Goal: Transaction & Acquisition: Purchase product/service

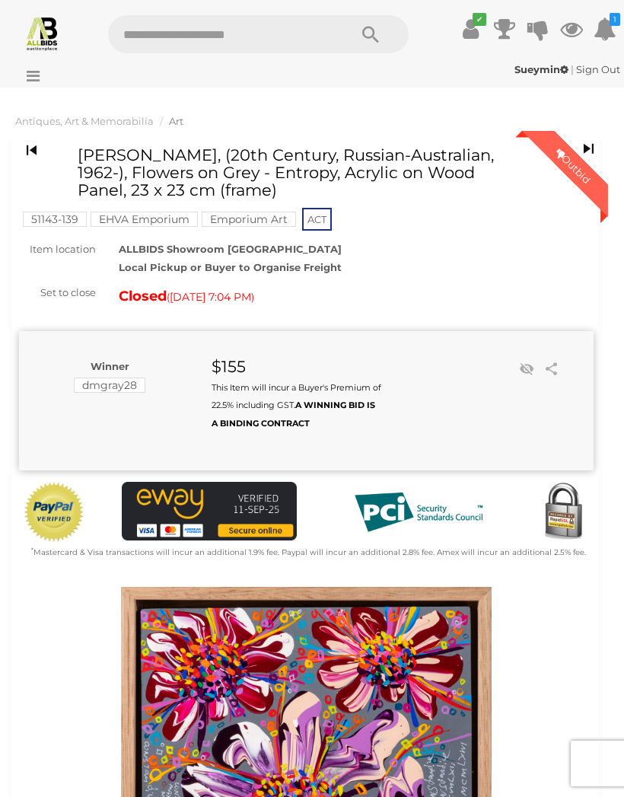
click at [37, 31] on img at bounding box center [42, 33] width 36 height 36
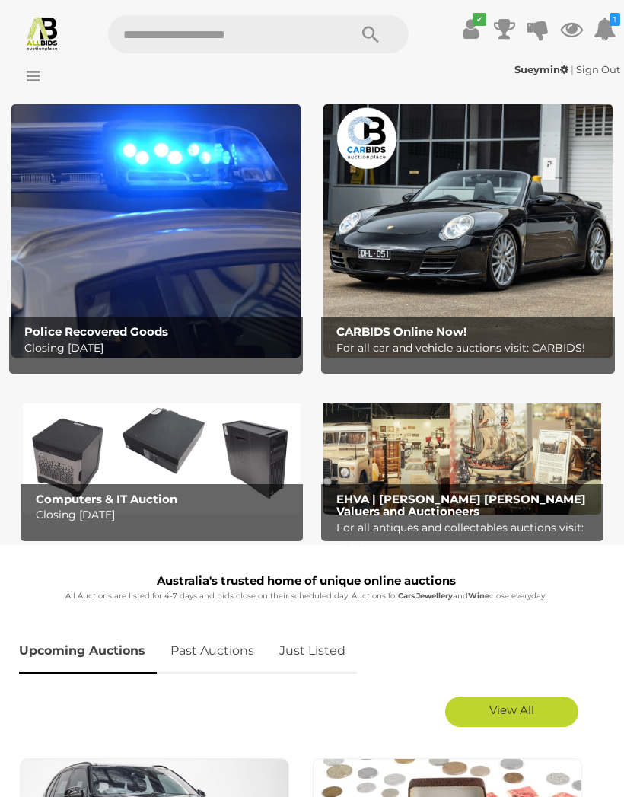
scroll to position [26, 0]
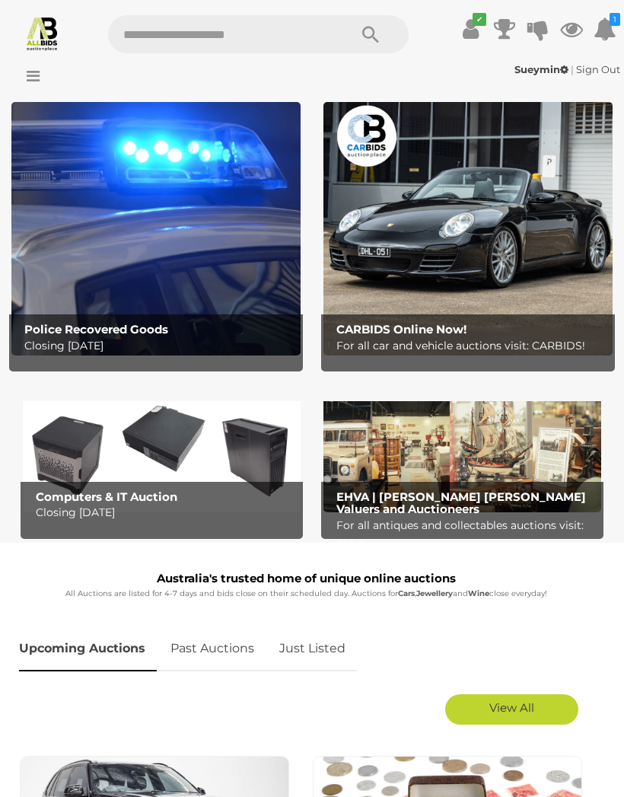
click at [499, 497] on b "EHVA | Evans Hastings Valuers and Auctioneers" at bounding box center [461, 502] width 250 height 27
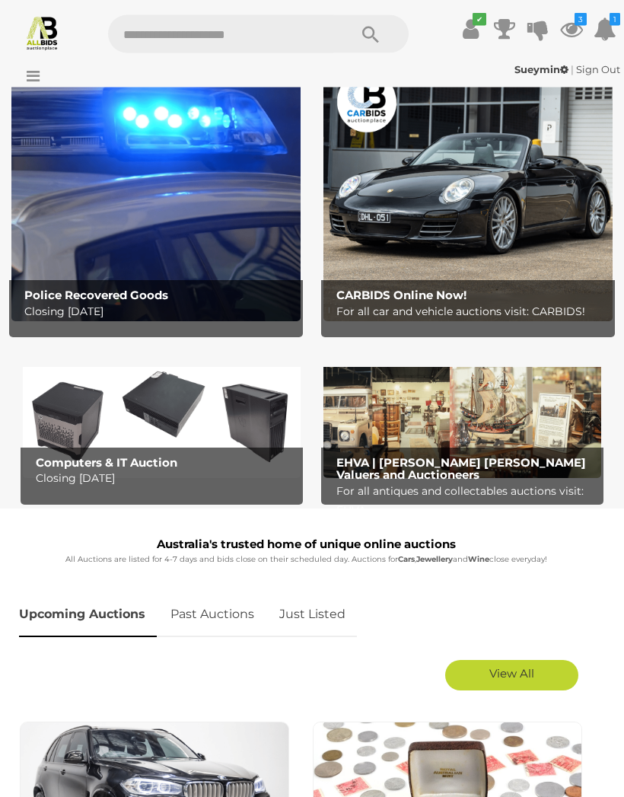
scroll to position [60, 0]
click at [575, 24] on icon "3" at bounding box center [580, 19] width 12 height 13
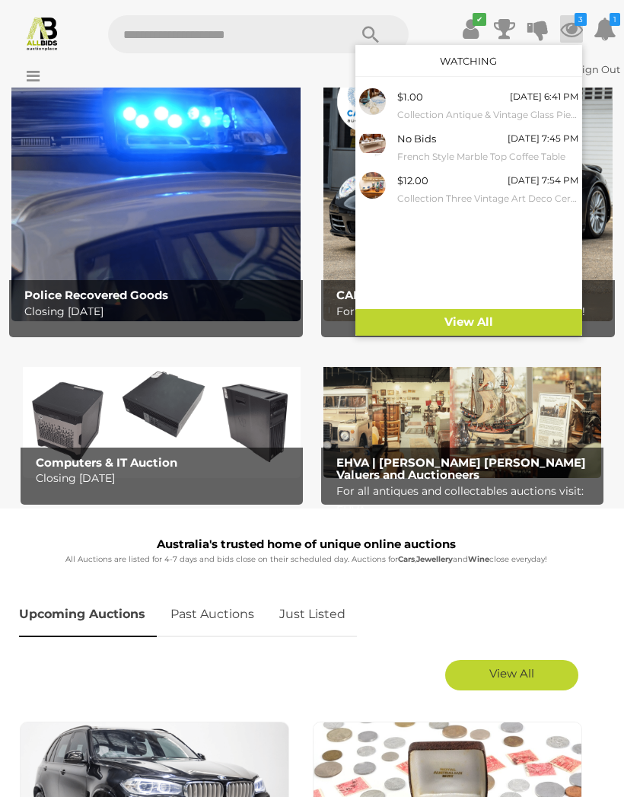
click at [464, 323] on link "View All" at bounding box center [468, 322] width 227 height 27
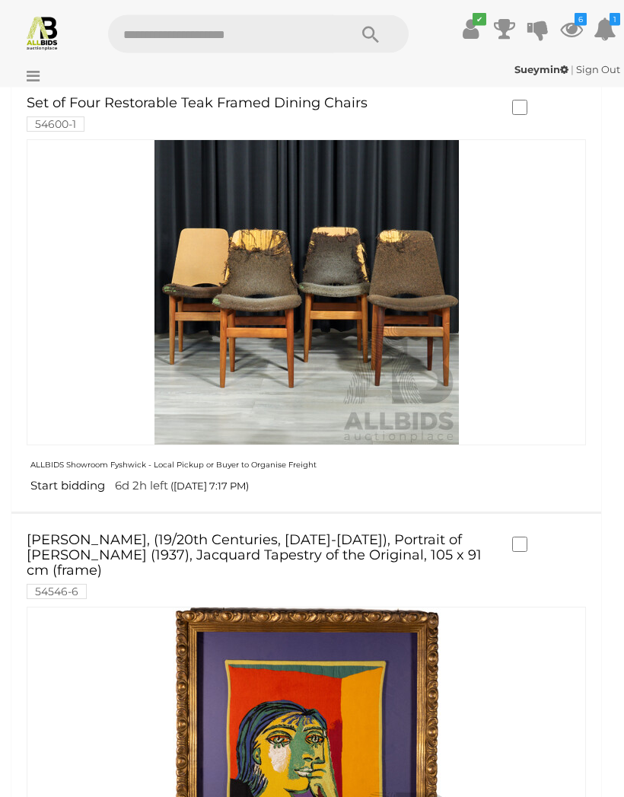
scroll to position [342, 0]
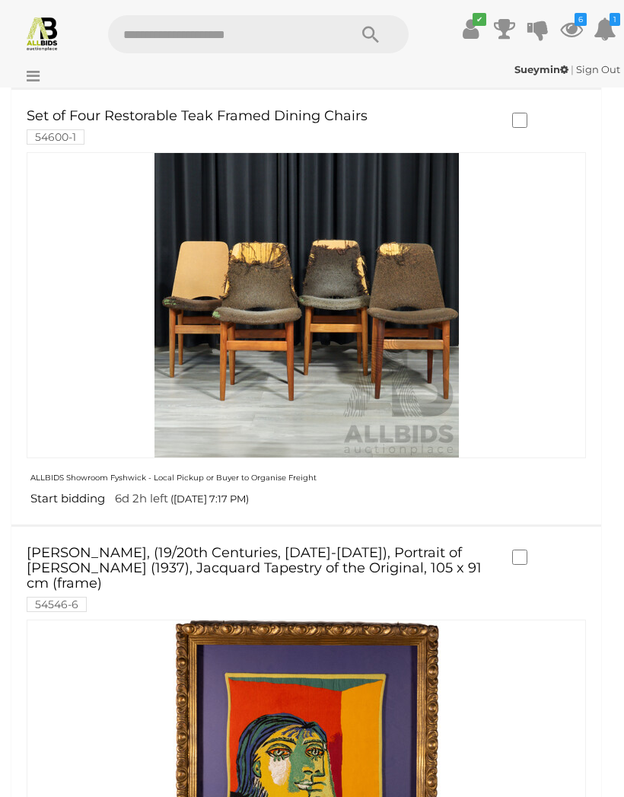
click at [116, 122] on link "Set of Four Restorable Teak Framed Dining Chairs 54600-1" at bounding box center [262, 126] width 470 height 34
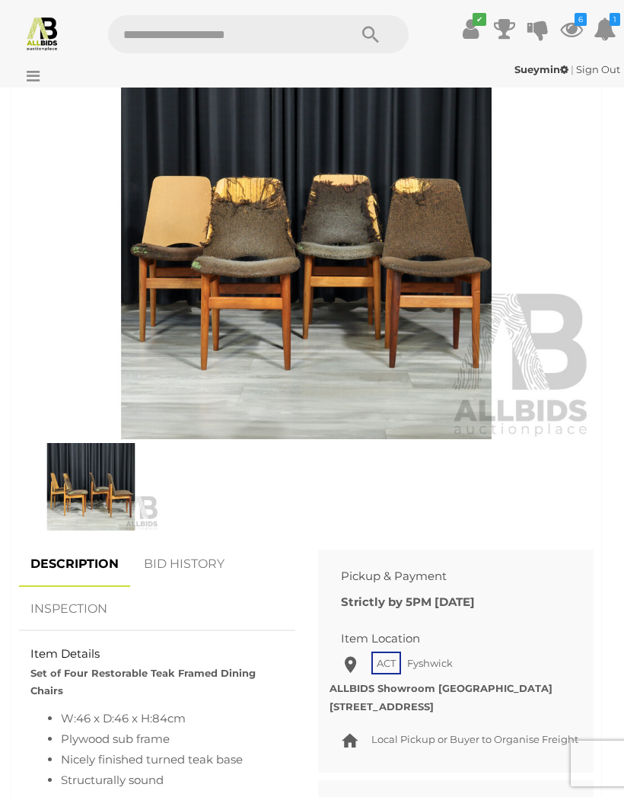
scroll to position [554, 0]
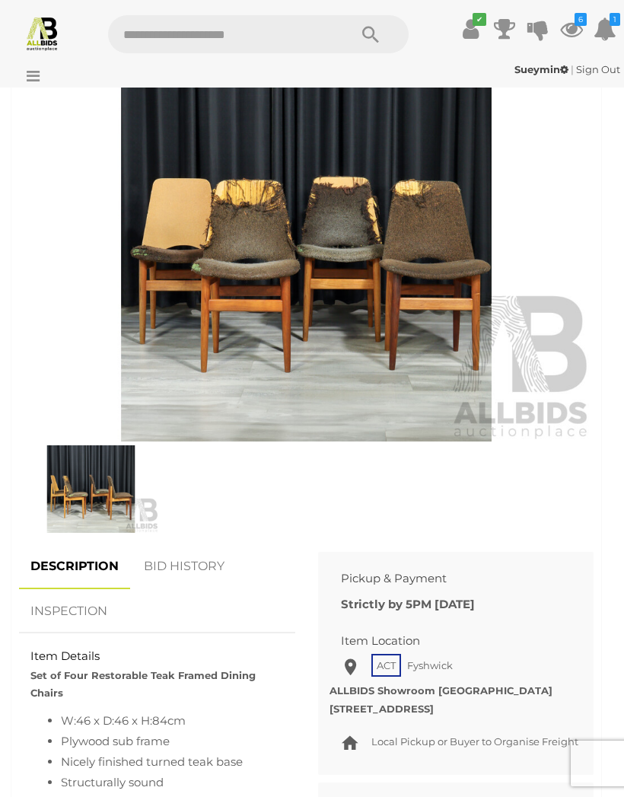
click at [97, 512] on img at bounding box center [91, 488] width 136 height 87
